Goal: Task Accomplishment & Management: Manage account settings

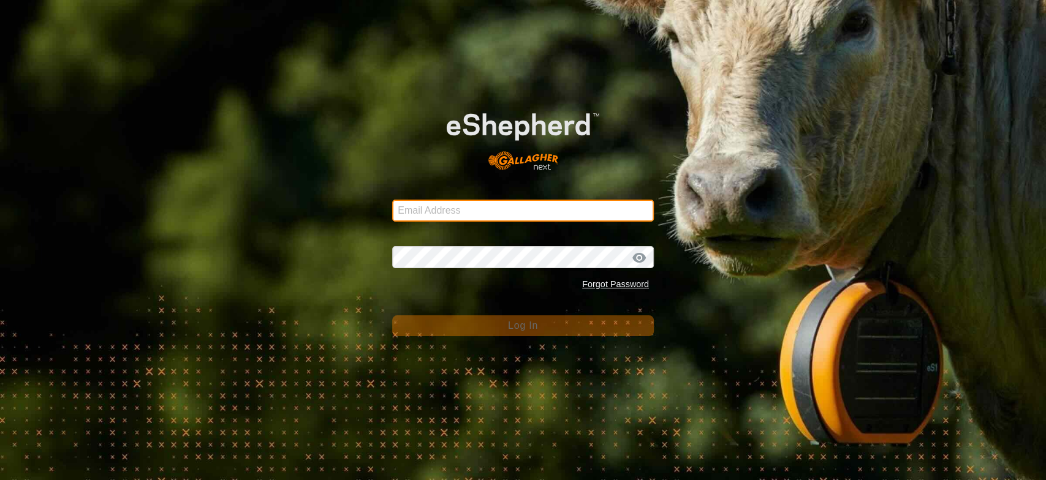
click at [412, 213] on input "Email Address" at bounding box center [523, 211] width 262 height 22
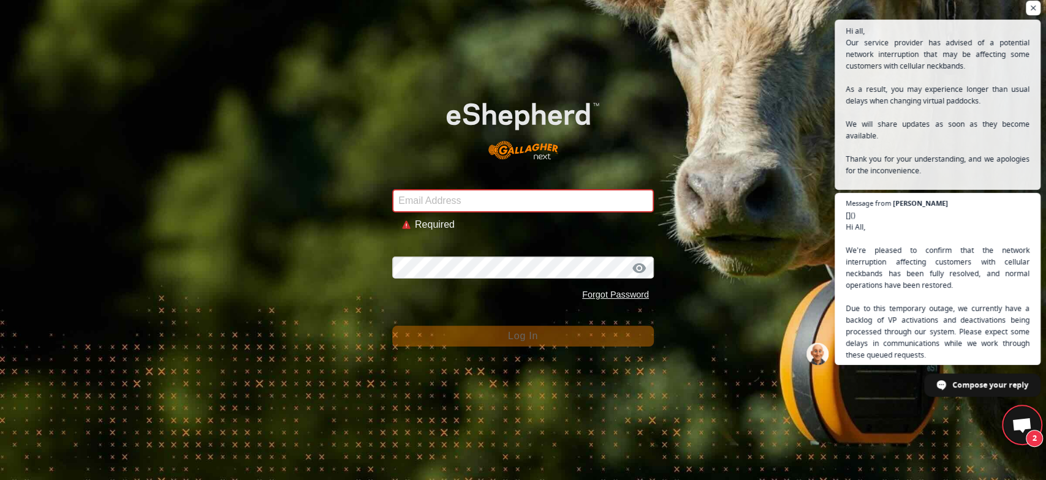
scroll to position [2049, 0]
click at [431, 202] on input "Email Address" at bounding box center [523, 200] width 262 height 23
type input "[EMAIL_ADDRESS][DOMAIN_NAME]"
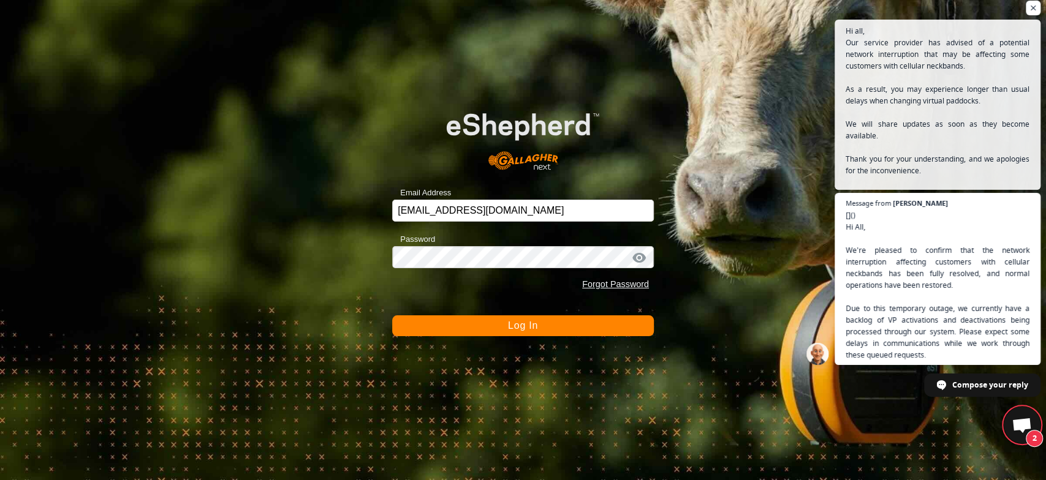
click at [513, 326] on span "Log In" at bounding box center [523, 325] width 30 height 10
